Goal: Information Seeking & Learning: Learn about a topic

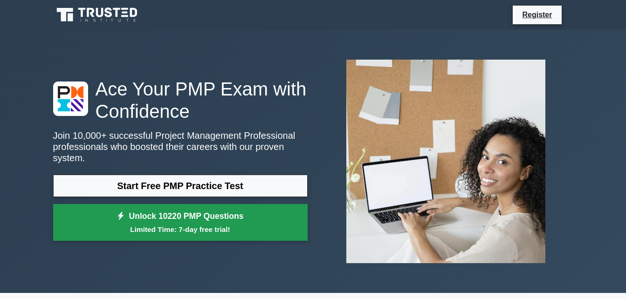
click at [217, 213] on link "Unlock 10220 PMP Questions Limited Time: 7-day free trial!" at bounding box center [180, 222] width 254 height 37
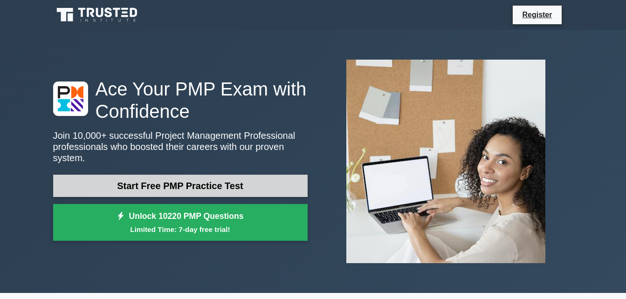
click at [144, 183] on link "Start Free PMP Practice Test" at bounding box center [180, 186] width 254 height 22
